Goal: Information Seeking & Learning: Learn about a topic

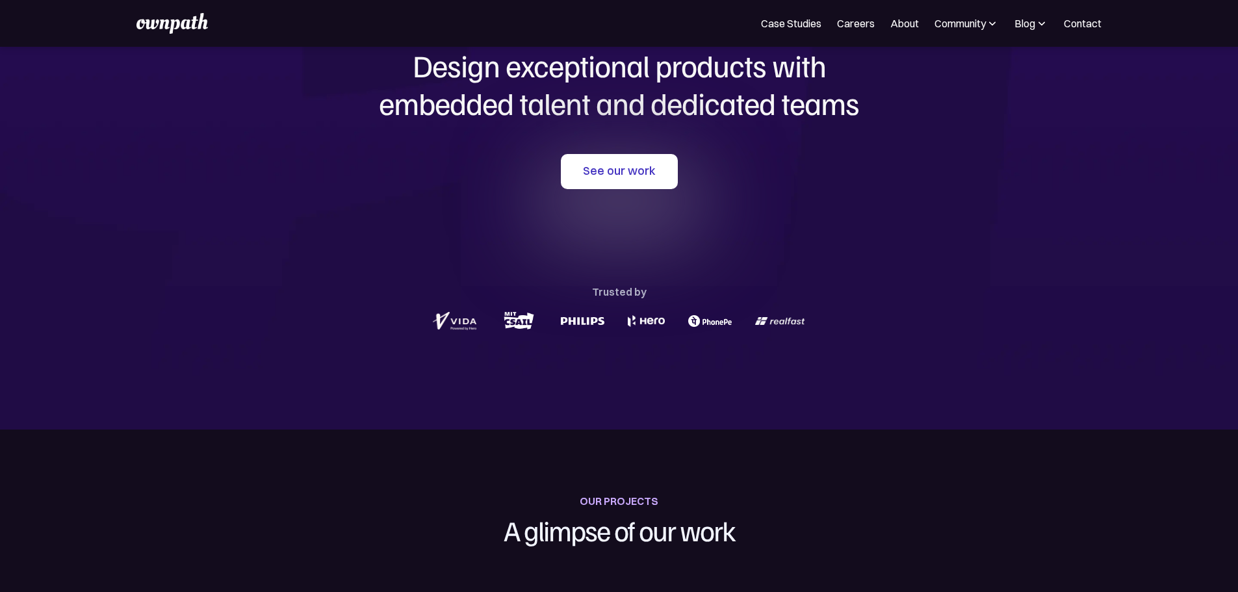
scroll to position [86, 0]
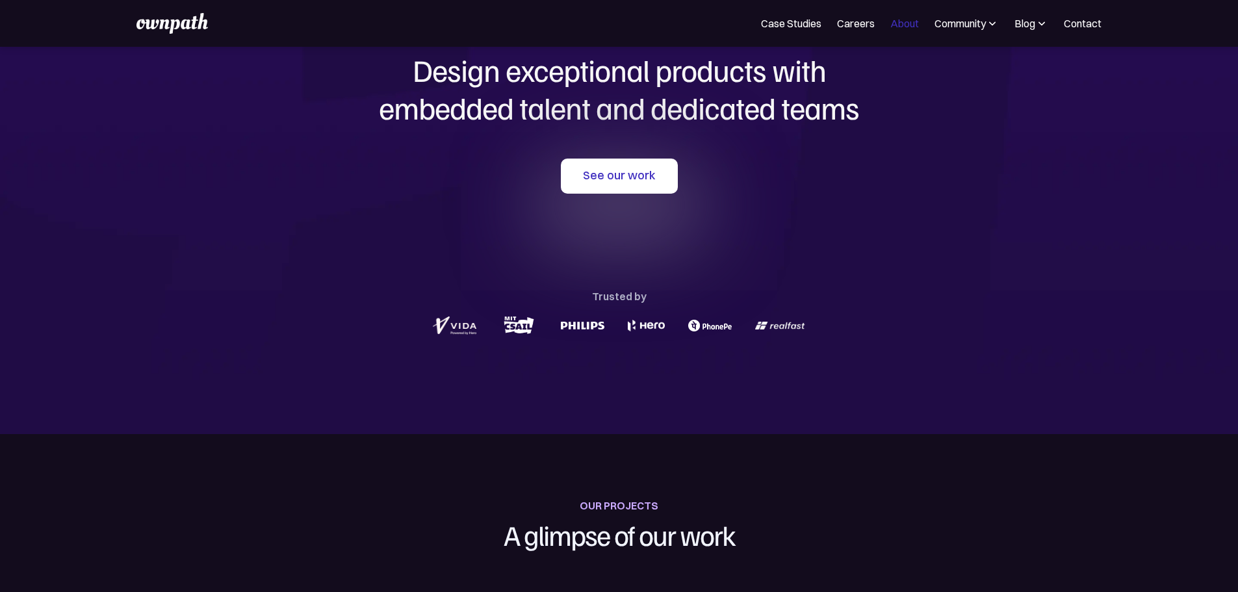
click at [890, 29] on link "About" at bounding box center [904, 24] width 29 height 16
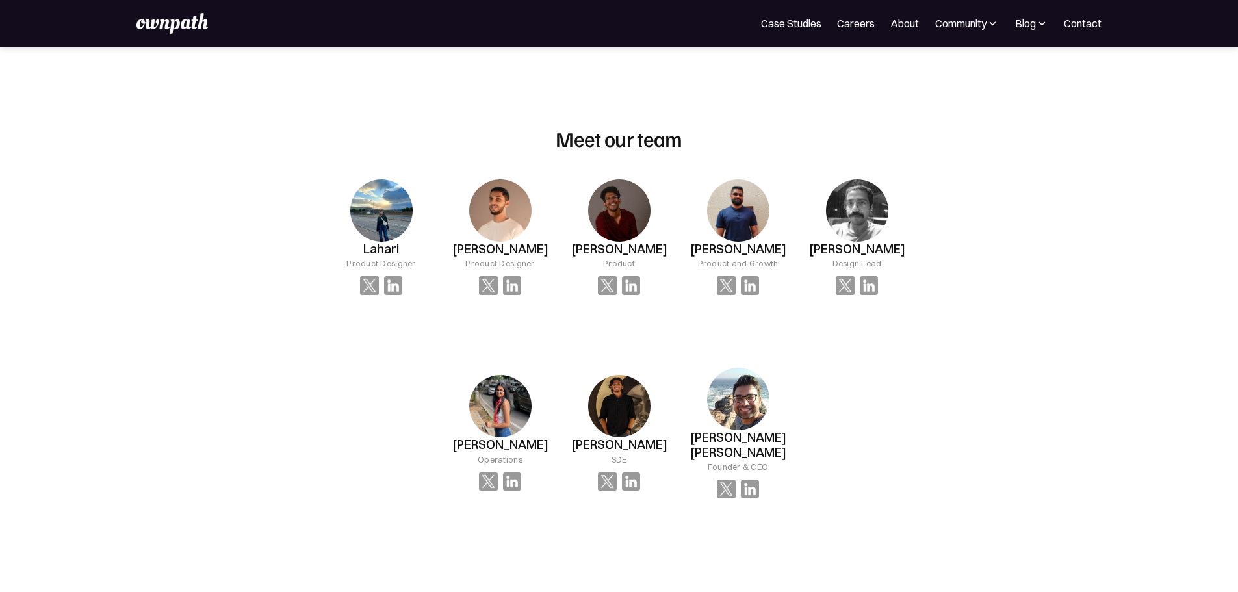
scroll to position [780, 0]
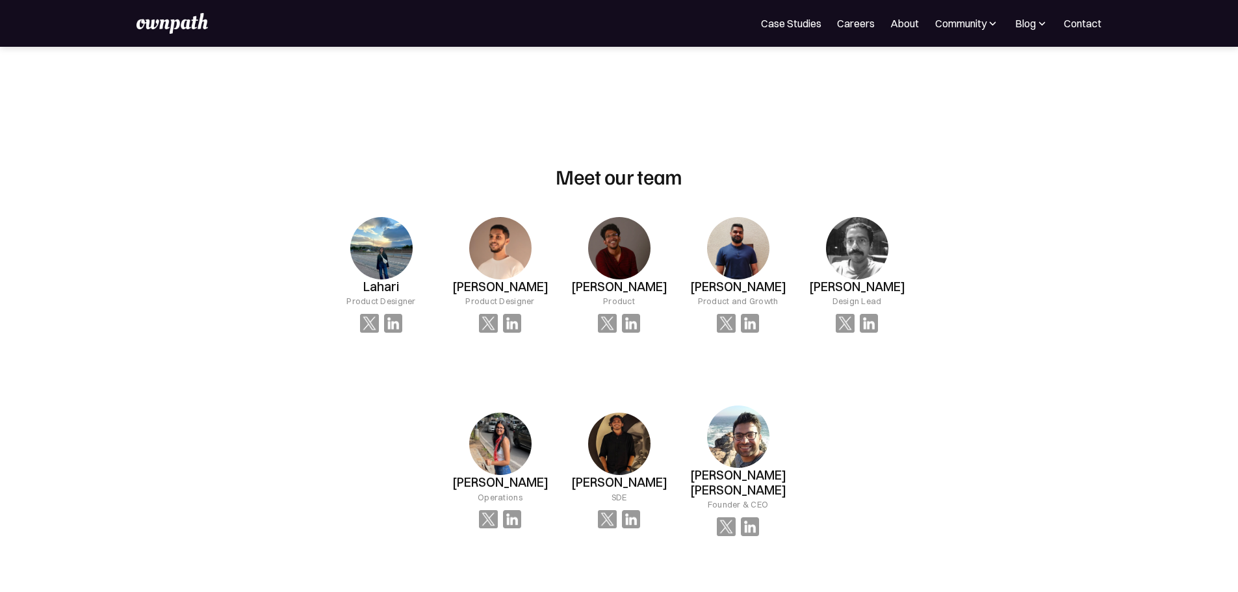
click at [619, 243] on img at bounding box center [619, 248] width 62 height 62
click at [630, 314] on img at bounding box center [631, 323] width 19 height 19
click at [627, 314] on img at bounding box center [631, 323] width 19 height 19
click at [607, 314] on img at bounding box center [607, 323] width 19 height 19
click at [634, 314] on img at bounding box center [631, 323] width 19 height 19
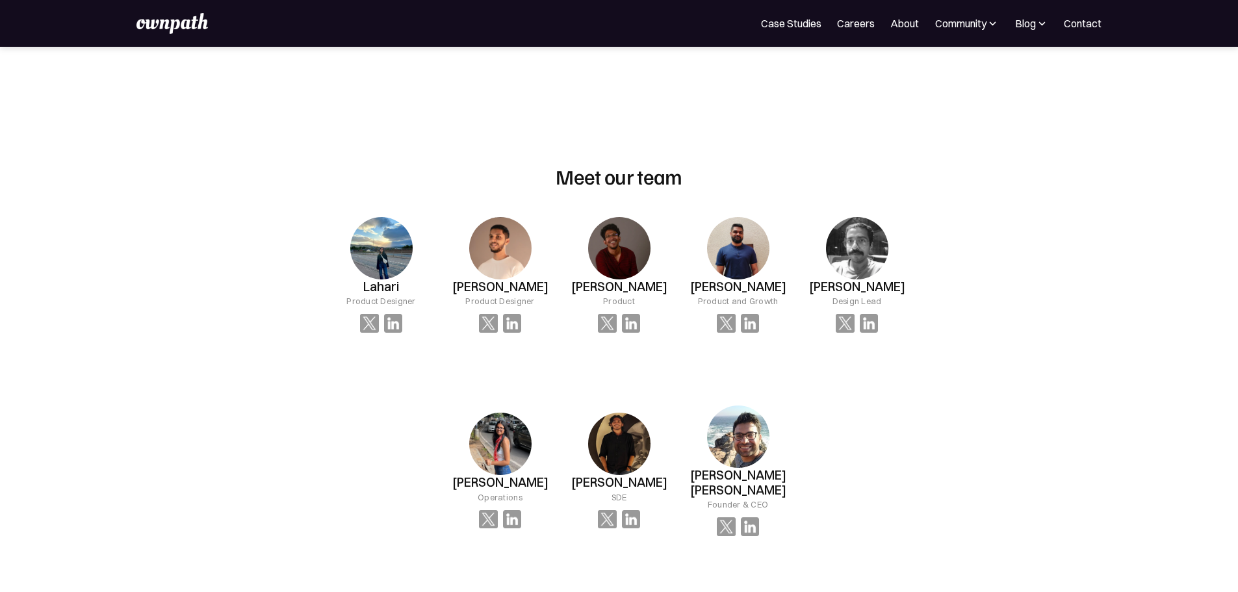
drag, startPoint x: 1074, startPoint y: 133, endPoint x: 1010, endPoint y: 133, distance: 63.0
click at [1068, 133] on div "OUR MISSION At ownpath, our mission is to unlock potential — in people, teams, …" at bounding box center [619, 485] width 1238 height 2437
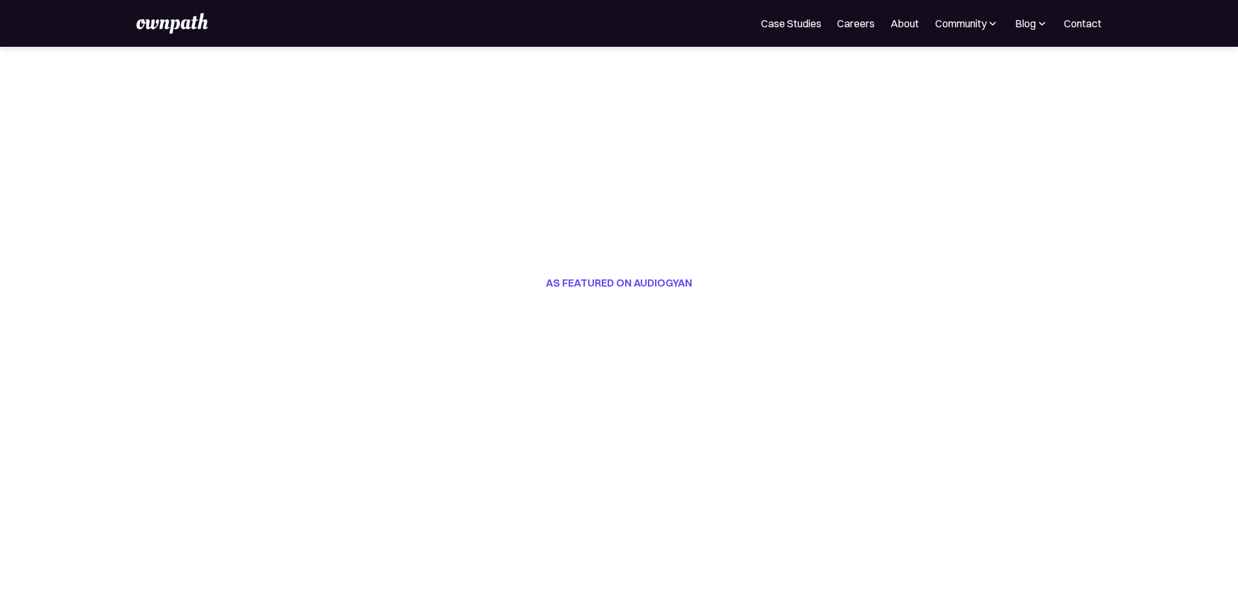
scroll to position [0, 0]
